Goal: Find specific page/section: Find specific page/section

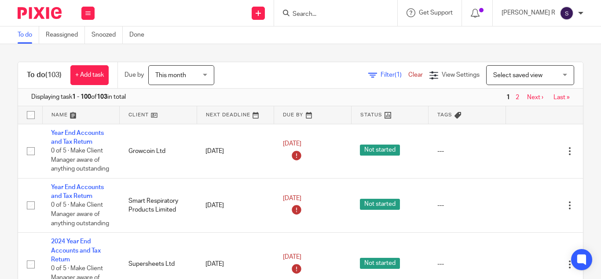
click at [333, 14] on input "Search" at bounding box center [331, 15] width 79 height 8
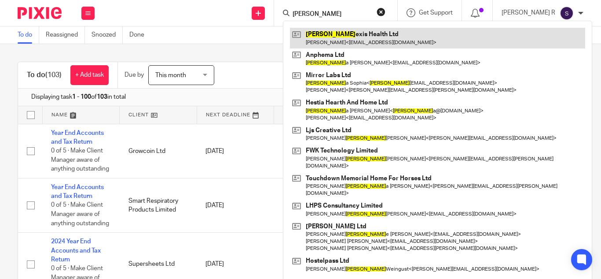
type input "[PERSON_NAME]"
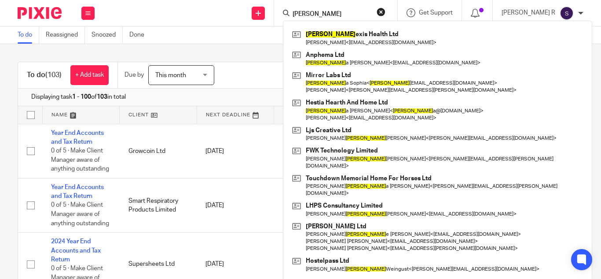
click at [257, 44] on div "To do (103) + Add task Due by This month This month [DATE] [DATE] This week Nex…" at bounding box center [300, 161] width 601 height 235
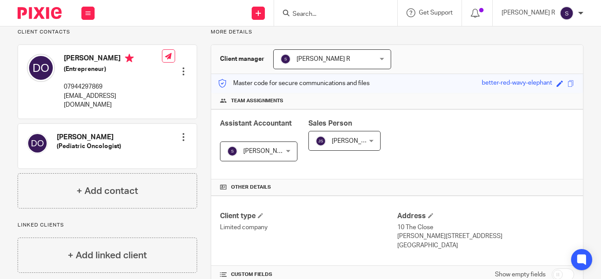
scroll to position [65, 0]
